Goal: Task Accomplishment & Management: Manage account settings

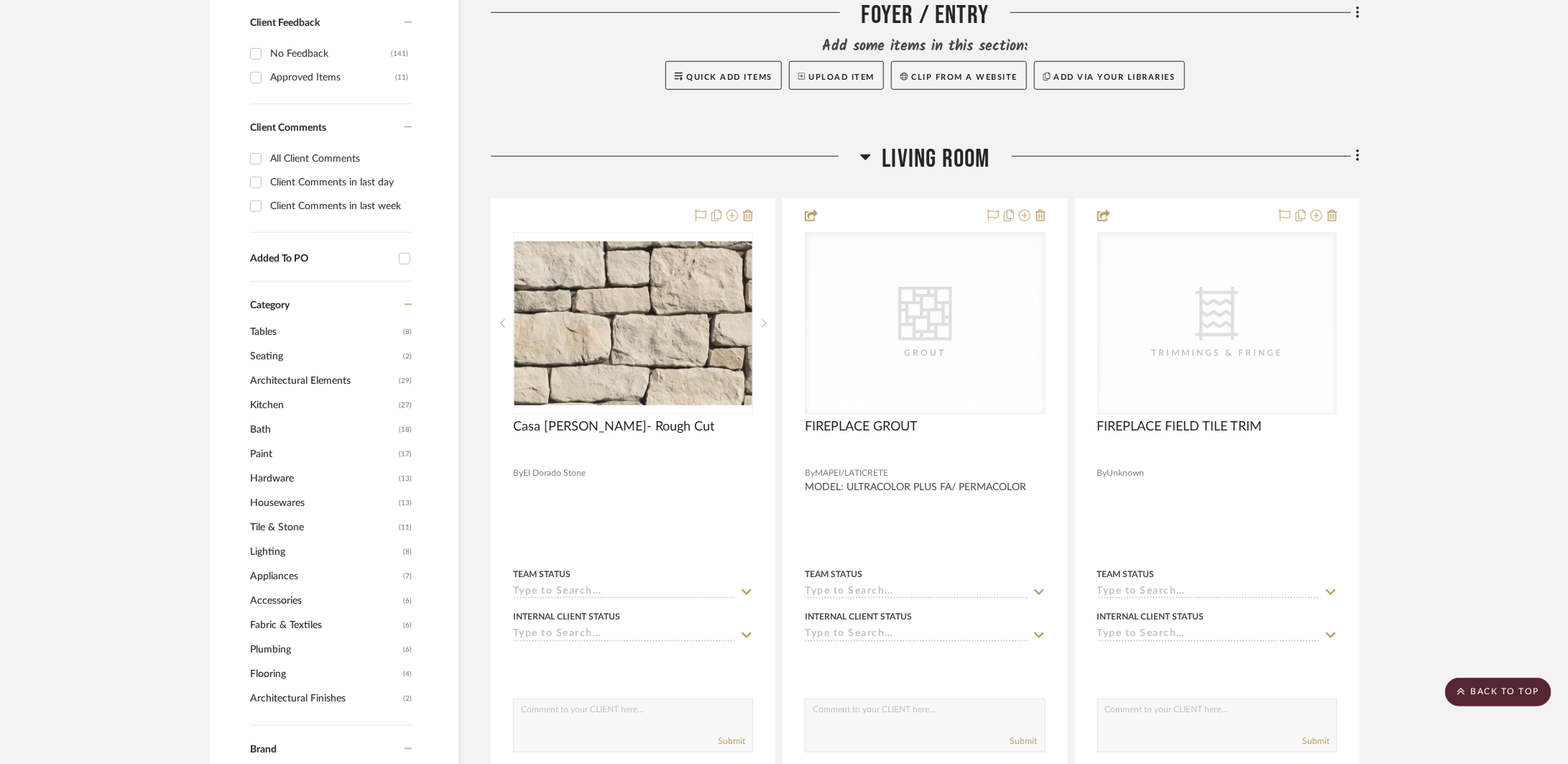
click at [936, 145] on span "Living Room" at bounding box center [935, 159] width 108 height 31
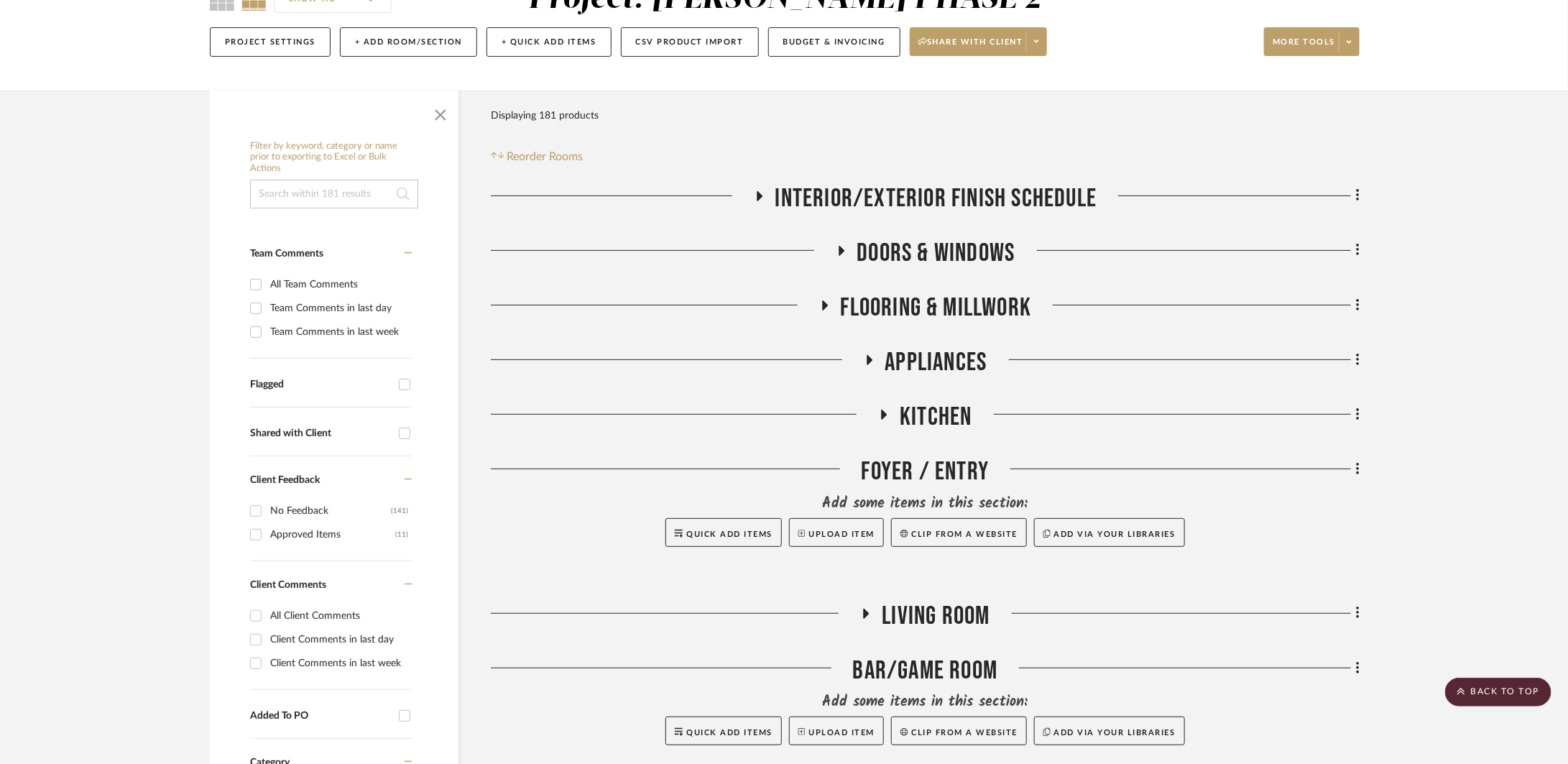
scroll to position [134, 0]
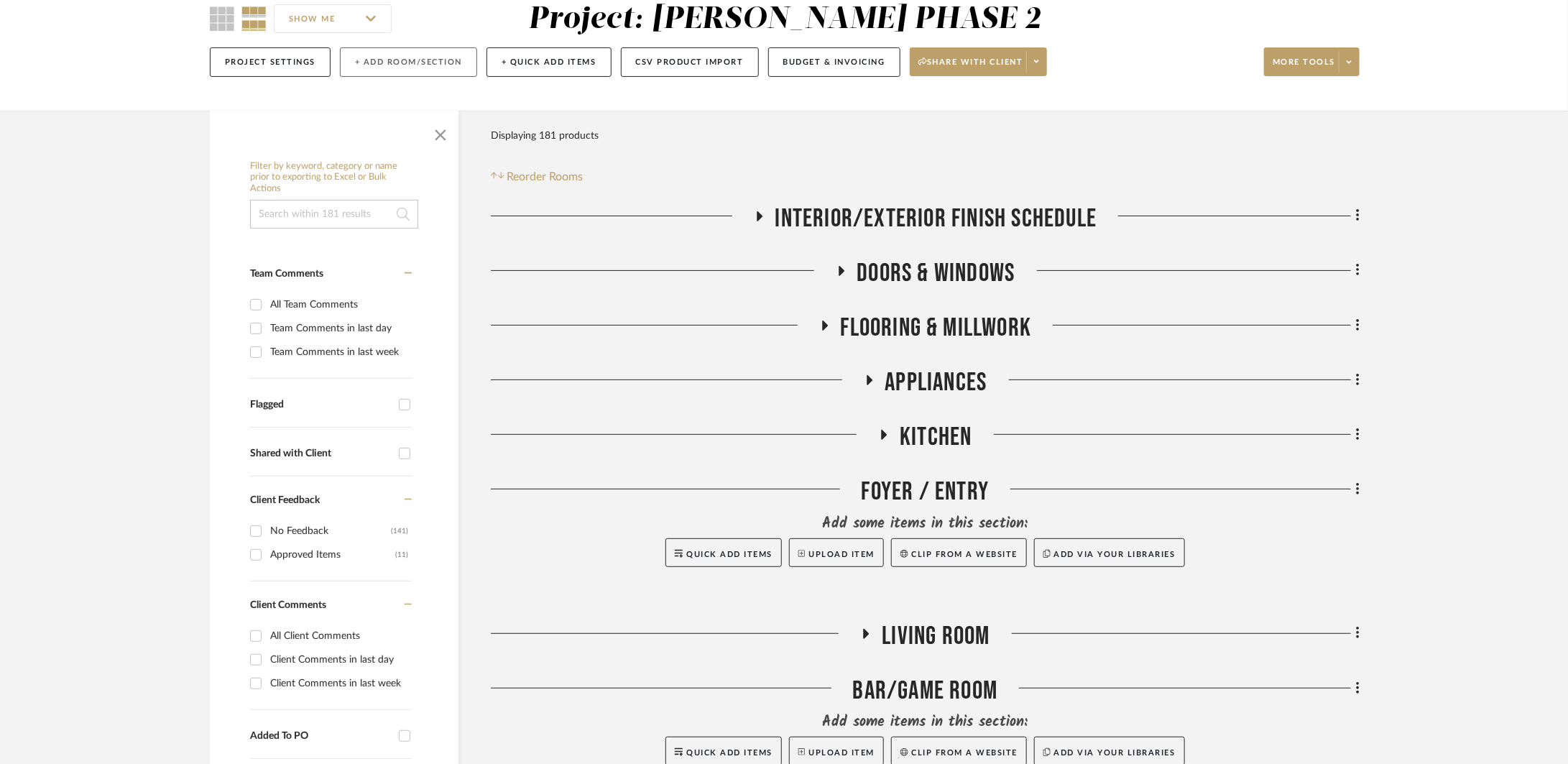
click at [380, 57] on button "+ Add Room/Section" at bounding box center [409, 61] width 138 height 29
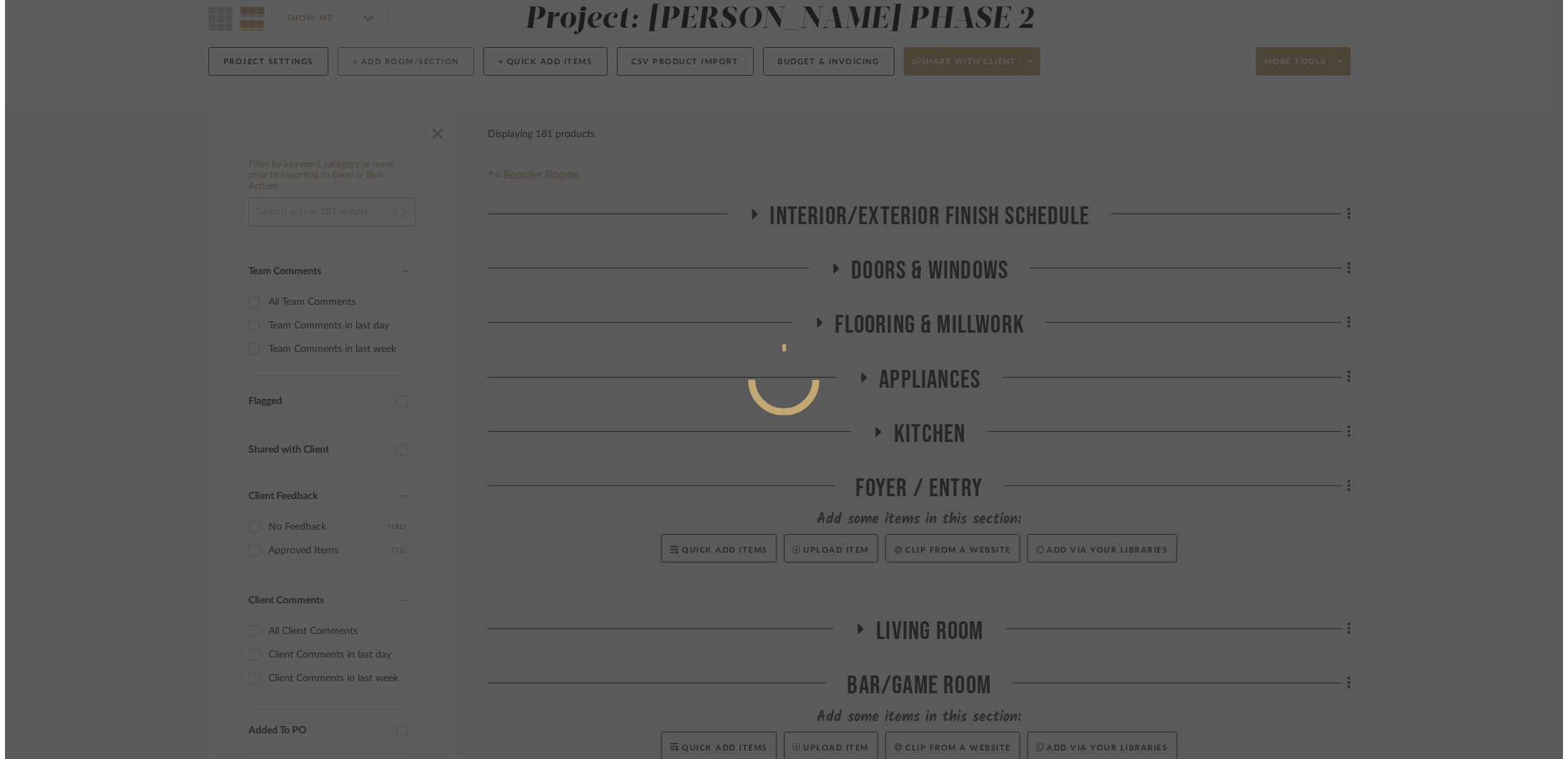
scroll to position [0, 0]
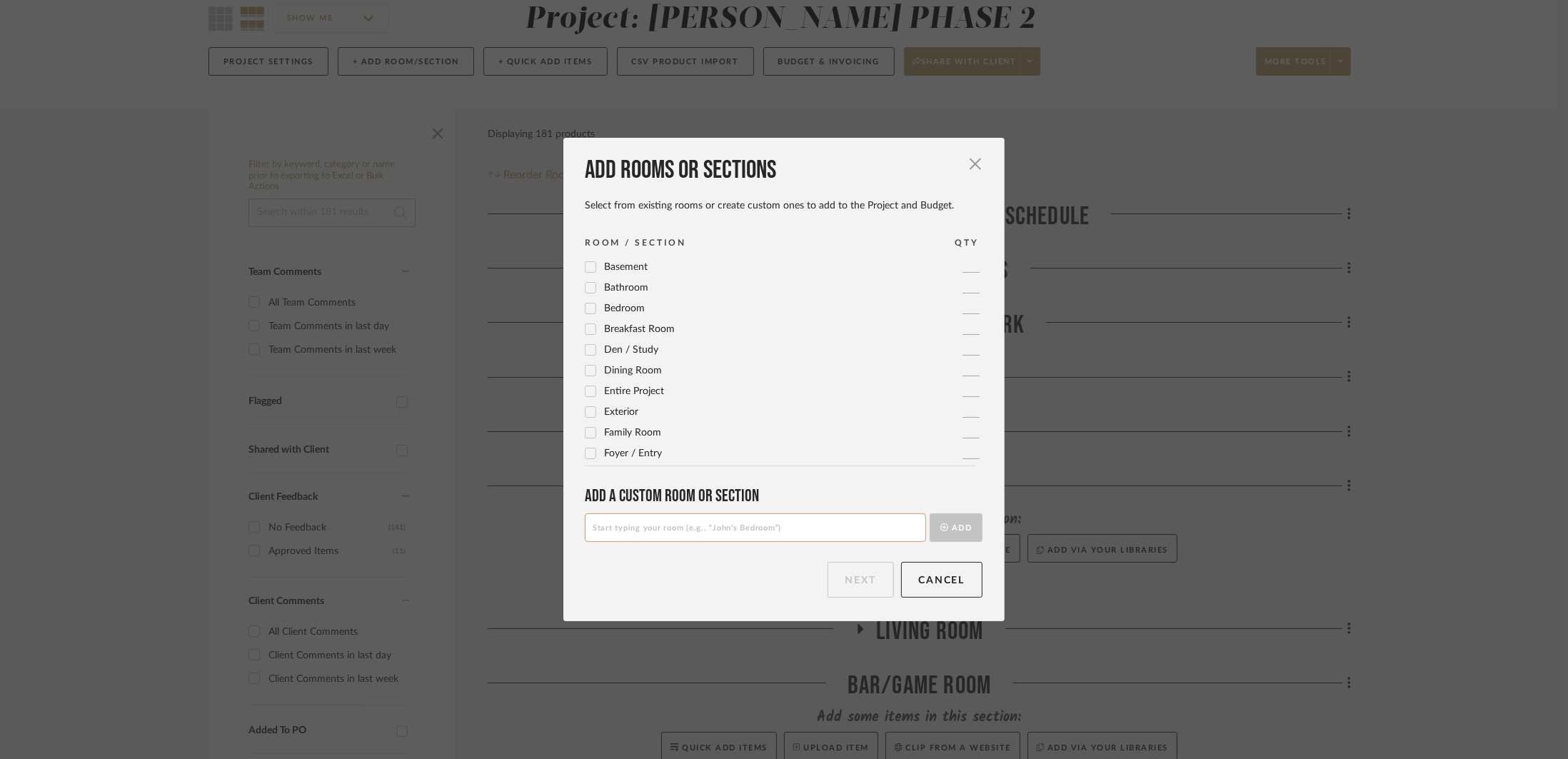
click at [736, 521] on input at bounding box center [755, 528] width 341 height 29
type input "Dining"
click at [944, 523] on button "Add" at bounding box center [957, 528] width 53 height 29
click at [775, 536] on input at bounding box center [755, 528] width 341 height 29
type input "F"
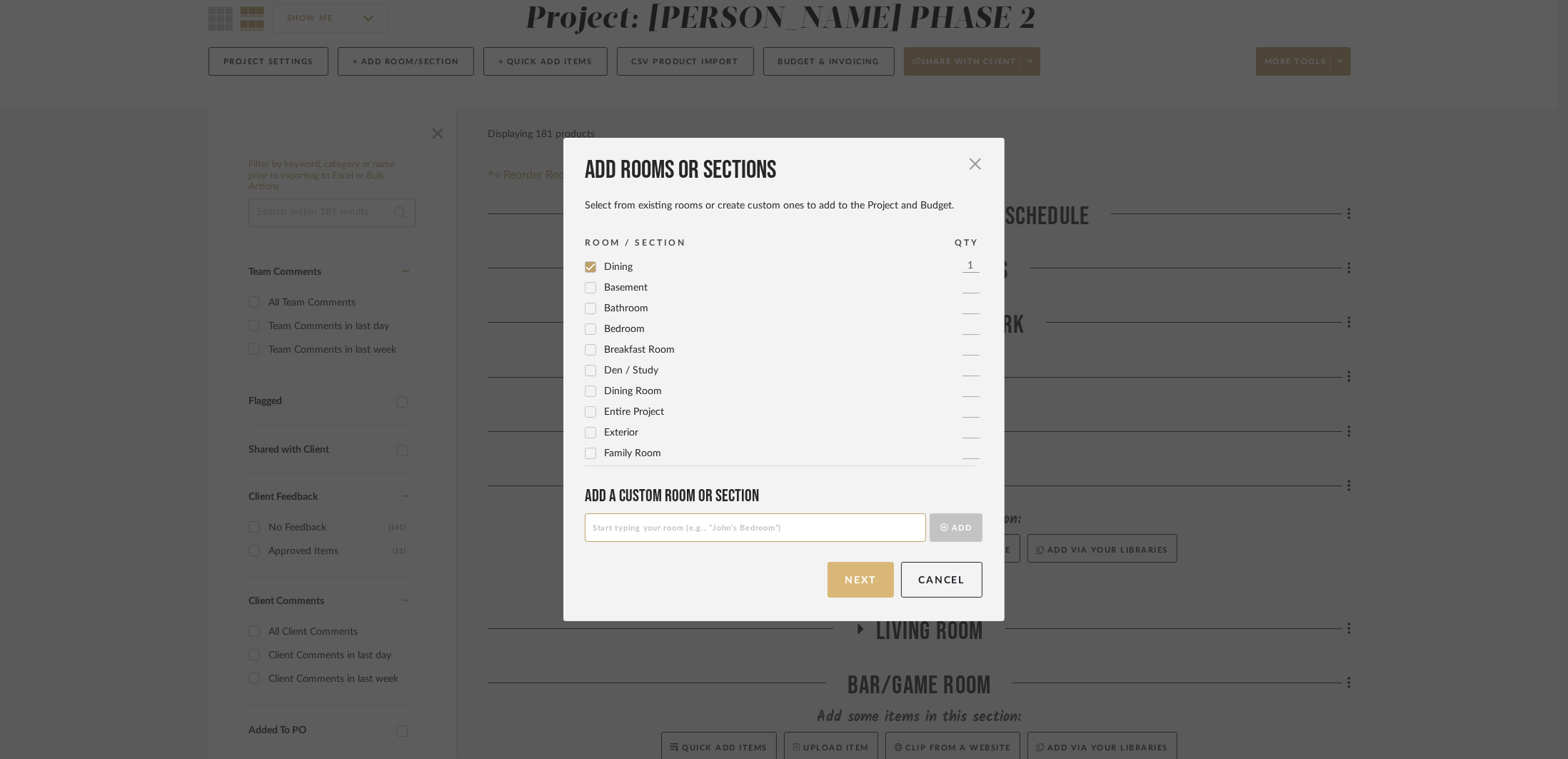
click at [874, 575] on button "Next" at bounding box center [861, 580] width 66 height 36
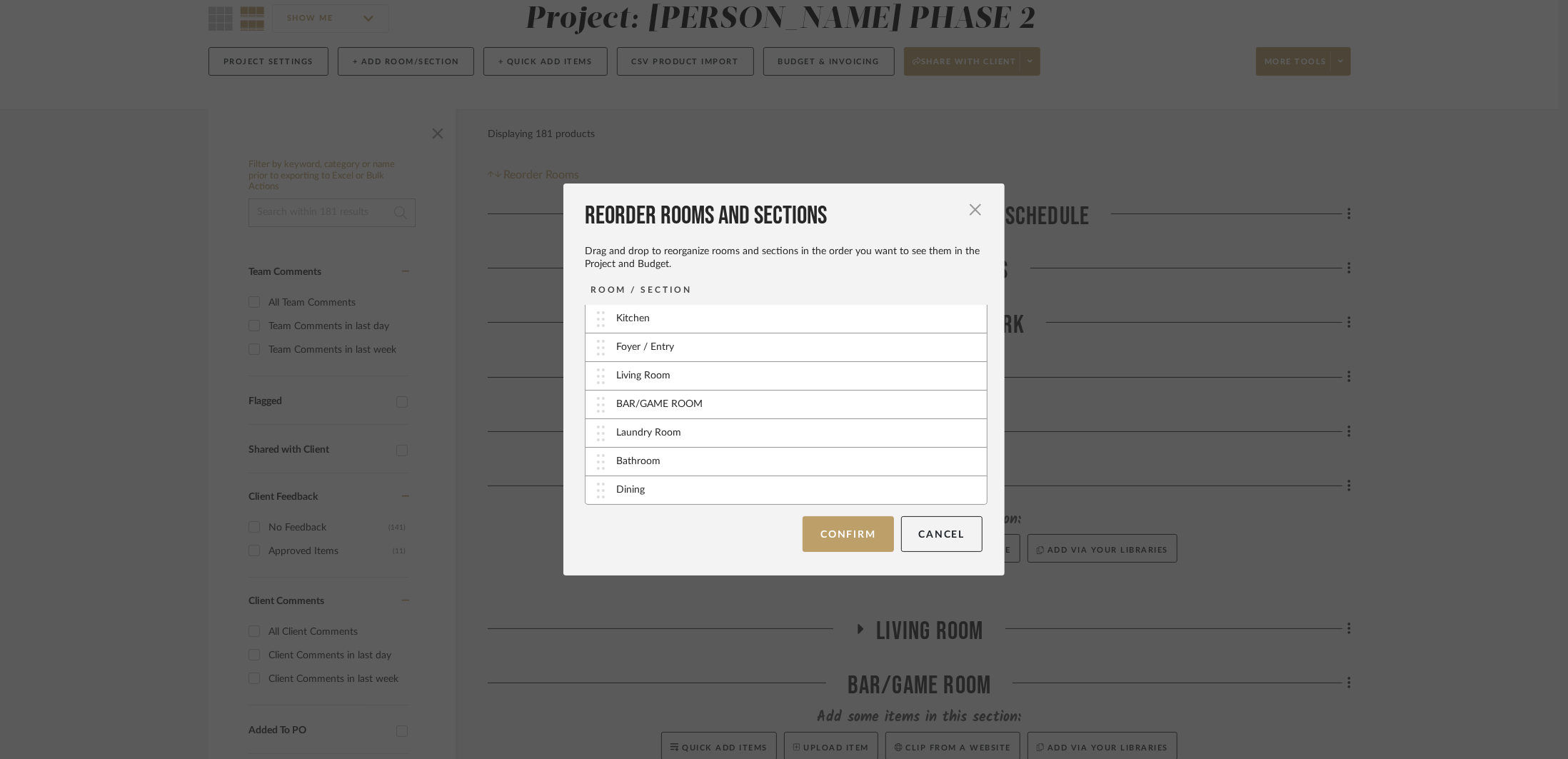
scroll to position [118, 0]
drag, startPoint x: 609, startPoint y: 465, endPoint x: 611, endPoint y: 354, distance: 111.0
drag, startPoint x: 600, startPoint y: 432, endPoint x: 609, endPoint y: 379, distance: 53.8
drag, startPoint x: 606, startPoint y: 454, endPoint x: 611, endPoint y: 401, distance: 53.2
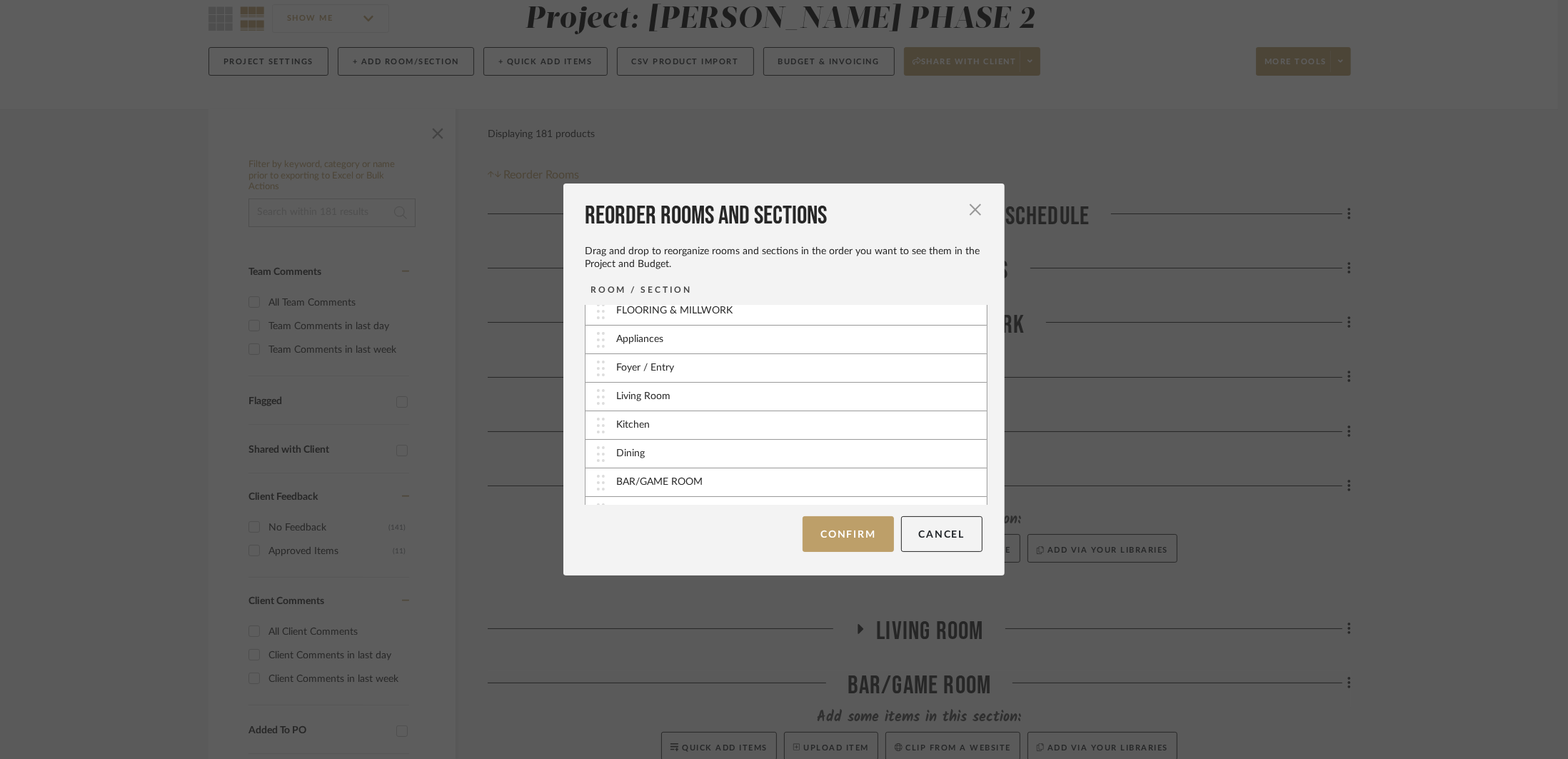
scroll to position [69, 0]
click at [821, 535] on button "Confirm" at bounding box center [848, 534] width 91 height 36
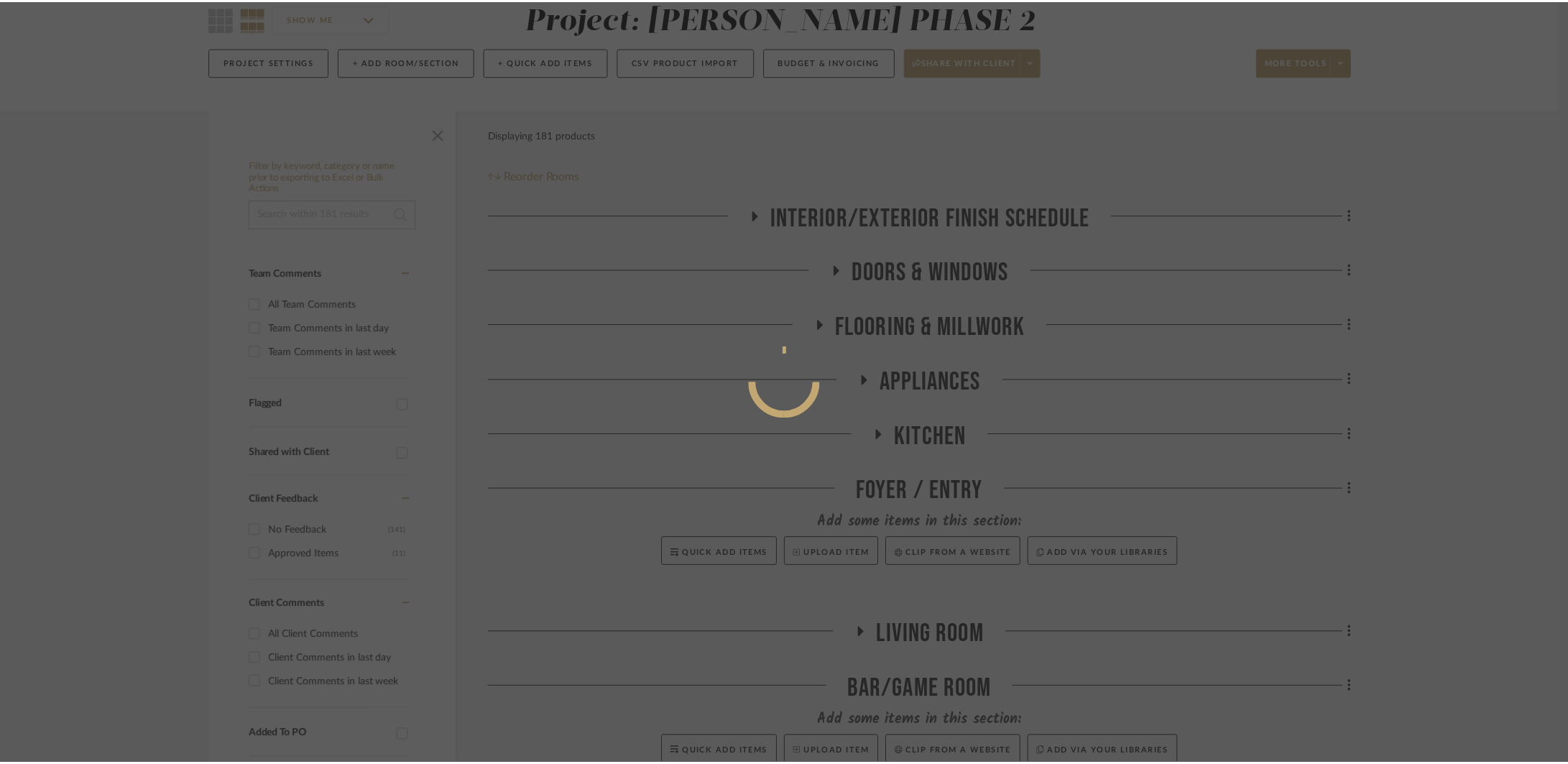
scroll to position [134, 0]
